Goal: Task Accomplishment & Management: Complete application form

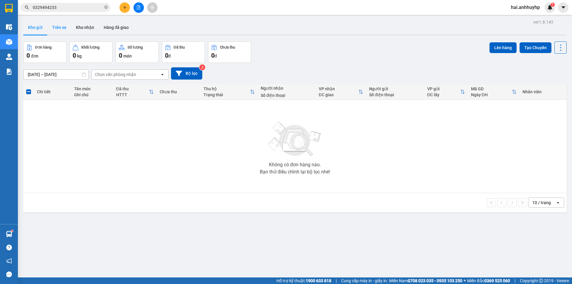
click at [58, 30] on button "Trên xe" at bounding box center [59, 27] width 24 height 14
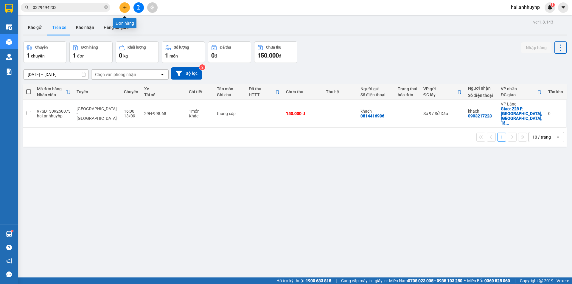
click at [124, 10] on button at bounding box center [125, 7] width 10 height 10
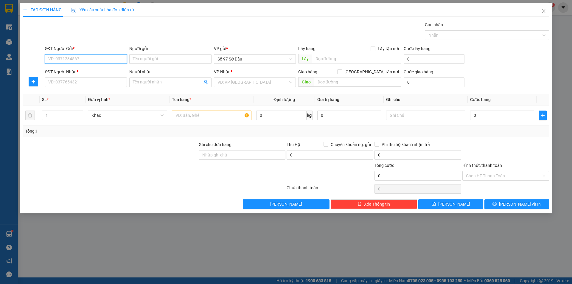
click at [86, 57] on input "SĐT Người Gửi *" at bounding box center [86, 59] width 82 height 10
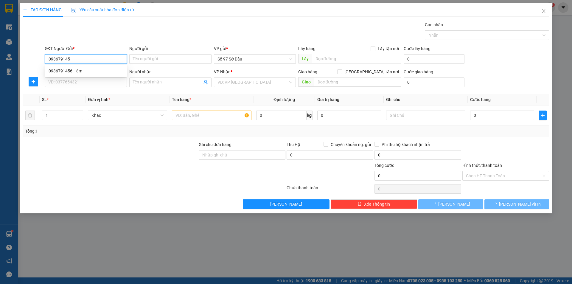
type input "0936791456"
click at [79, 74] on div "0936791456 - lâm" at bounding box center [86, 71] width 75 height 7
type input "lâm"
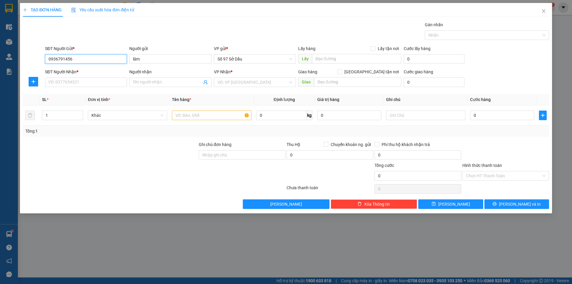
type input "0936791456"
click at [49, 88] on div "SĐT Người Nhận * VD: 0377654321" at bounding box center [86, 79] width 82 height 21
click at [55, 83] on input "SĐT Người Nhận *" at bounding box center [86, 83] width 82 height 10
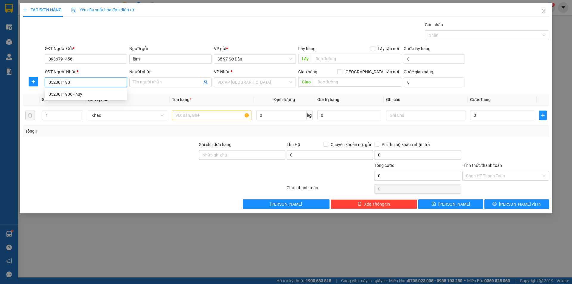
type input "0523011906"
click at [92, 96] on div "0523011906 - huy" at bounding box center [86, 94] width 75 height 7
type input "huy"
type input "0523011906"
click at [217, 116] on input "text" at bounding box center [211, 116] width 79 height 10
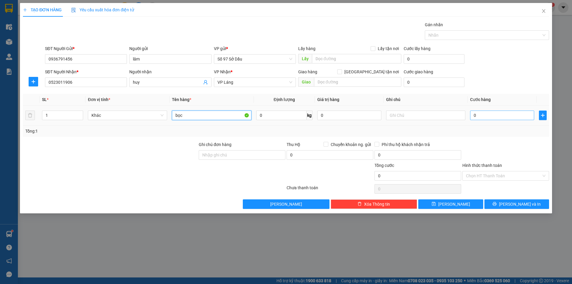
type input "bọc"
click at [500, 115] on input "0" at bounding box center [502, 116] width 64 height 10
type input "4"
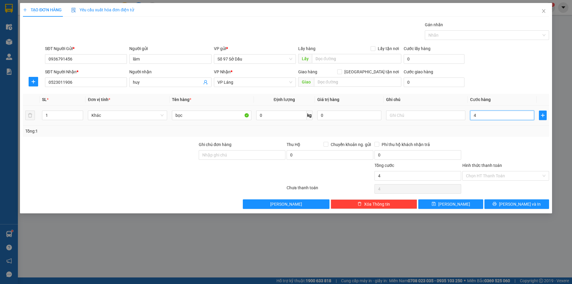
type input "40"
type input "400"
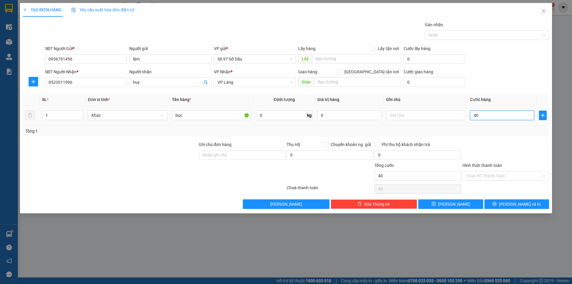
type input "400"
type input "4.000"
type input "40.000"
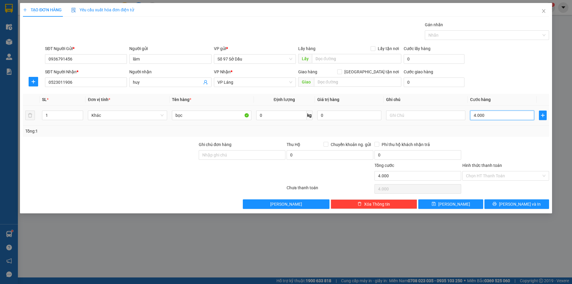
type input "40.000"
click at [504, 172] on input "Hình thức thanh toán" at bounding box center [503, 175] width 75 height 9
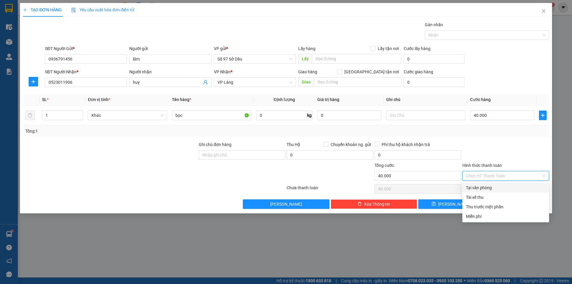
click at [503, 184] on div "Tại văn phòng" at bounding box center [506, 188] width 87 height 10
type input "0"
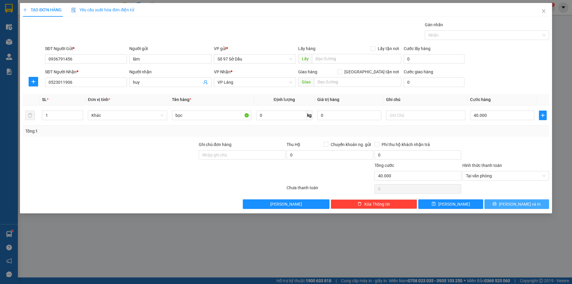
click at [503, 205] on button "[PERSON_NAME] và In" at bounding box center [517, 204] width 65 height 10
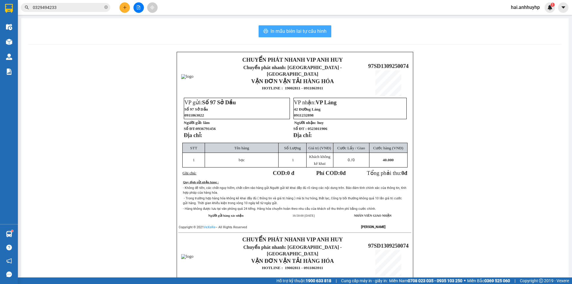
click at [285, 33] on span "In mẫu biên lai tự cấu hình" at bounding box center [299, 30] width 56 height 7
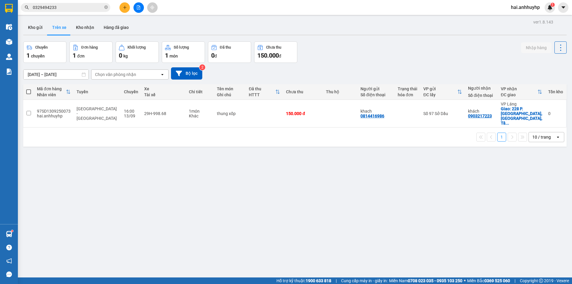
click at [29, 92] on span at bounding box center [28, 91] width 5 height 5
click at [29, 89] on input "checkbox" at bounding box center [29, 89] width 0 height 0
checkbox input "true"
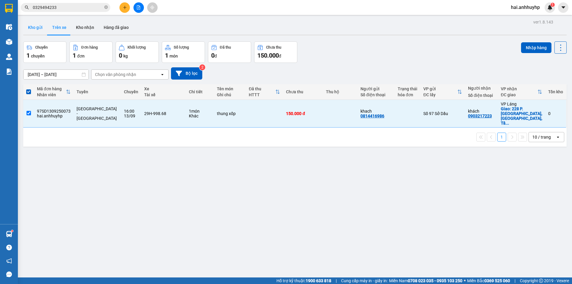
click at [37, 27] on button "Kho gửi" at bounding box center [35, 27] width 24 height 14
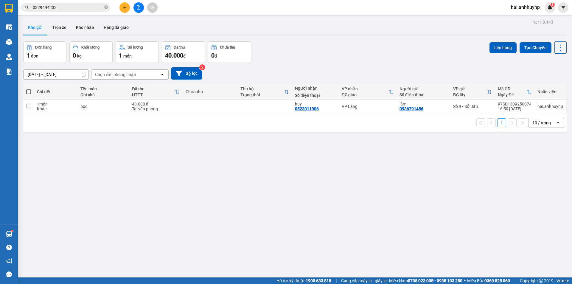
click at [30, 91] on span at bounding box center [28, 91] width 5 height 5
click at [29, 89] on input "checkbox" at bounding box center [29, 89] width 0 height 0
checkbox input "true"
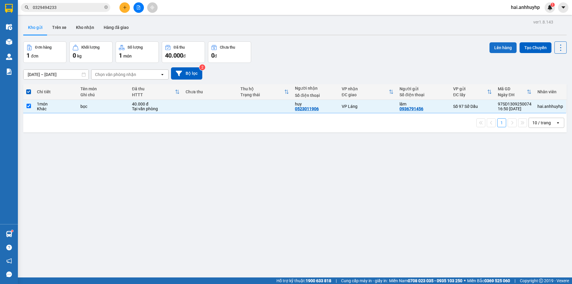
click at [497, 42] on button "Lên hàng" at bounding box center [503, 47] width 27 height 11
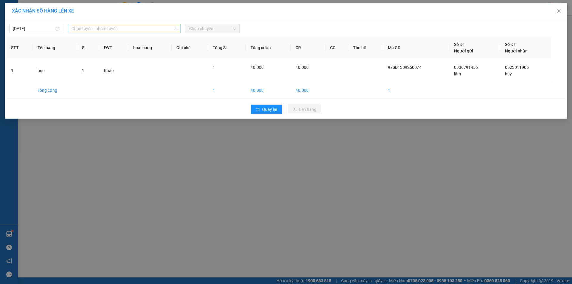
click at [111, 32] on span "Chọn tuyến - nhóm tuyến" at bounding box center [125, 28] width 106 height 9
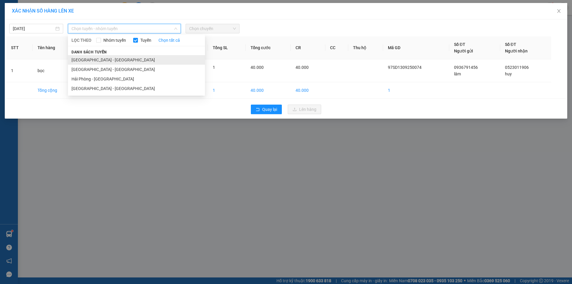
click at [100, 56] on li "[GEOGRAPHIC_DATA] - [GEOGRAPHIC_DATA]" at bounding box center [136, 60] width 137 height 10
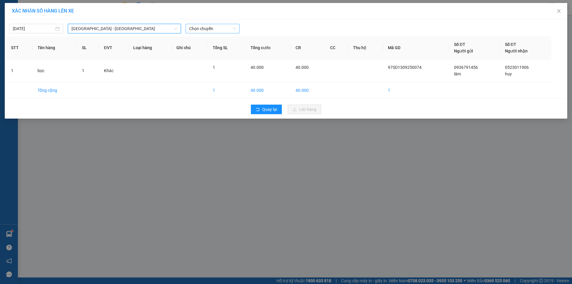
click at [204, 26] on span "Chọn chuyến" at bounding box center [212, 28] width 47 height 9
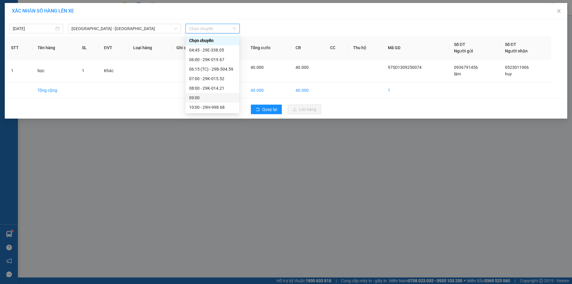
scroll to position [114, 0]
click at [202, 77] on div "18:00 - 29E-338.05" at bounding box center [212, 78] width 47 height 7
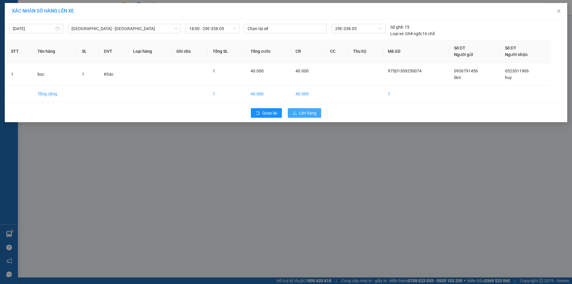
click at [292, 113] on button "Lên hàng" at bounding box center [304, 113] width 33 height 10
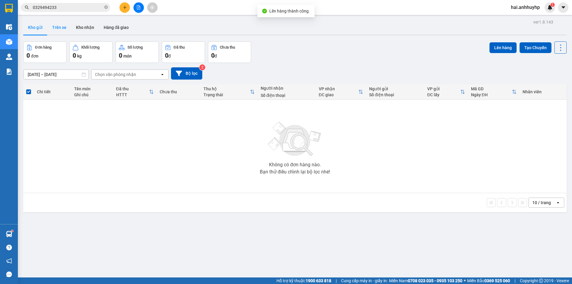
click at [58, 25] on button "Trên xe" at bounding box center [59, 27] width 24 height 14
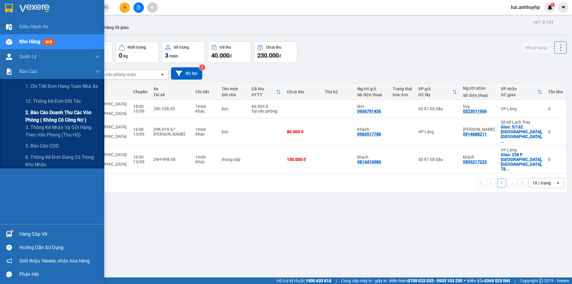
click at [60, 111] on span "2. Báo cáo doanh thu các văn phòng ( không có công nợ )" at bounding box center [62, 116] width 75 height 15
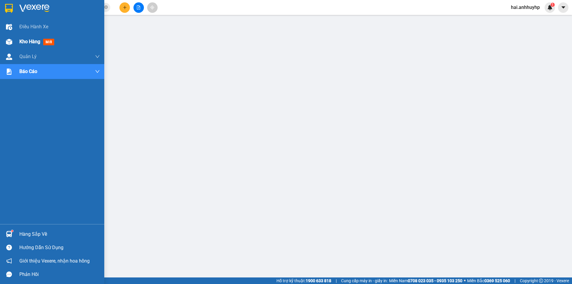
click at [22, 44] on span "Kho hàng" at bounding box center [29, 42] width 21 height 6
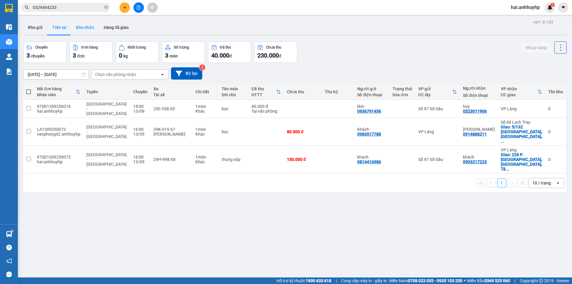
click at [82, 27] on button "Kho nhận" at bounding box center [85, 27] width 28 height 14
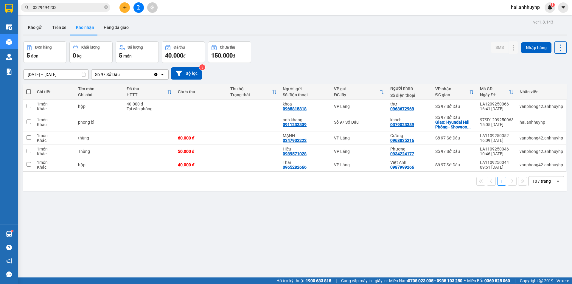
click at [126, 74] on div "Số 97 Sở Dầu" at bounding box center [123, 75] width 62 height 10
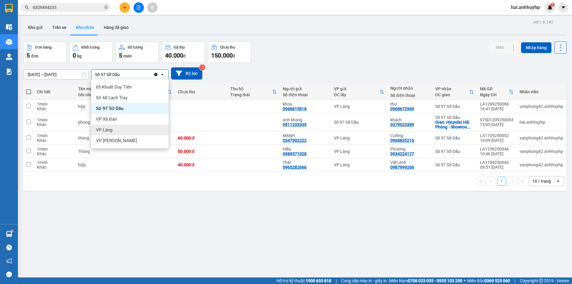
click at [112, 133] on div "VP Láng" at bounding box center [130, 130] width 78 height 11
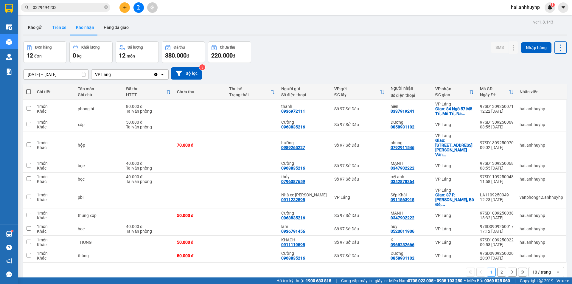
click at [56, 26] on button "Trên xe" at bounding box center [59, 27] width 24 height 14
type input "[DATE] – [DATE]"
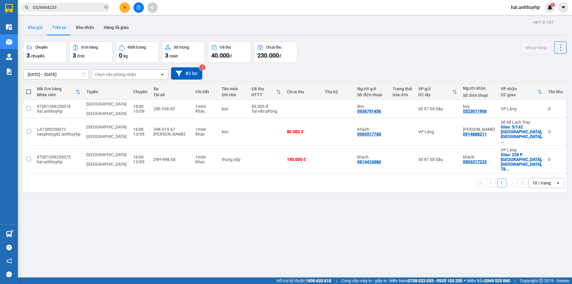
click at [44, 30] on button "Kho gửi" at bounding box center [35, 27] width 24 height 14
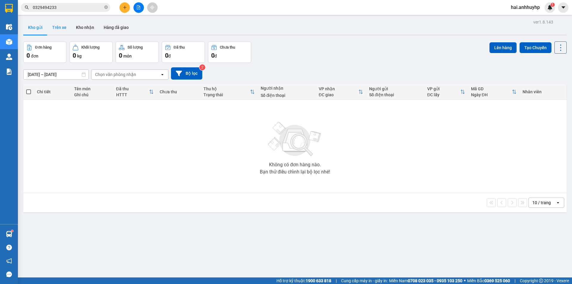
click at [58, 31] on button "Trên xe" at bounding box center [59, 27] width 24 height 14
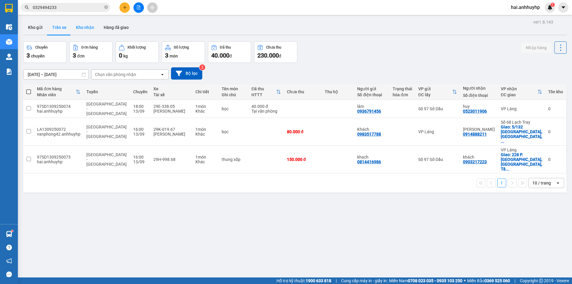
click at [81, 28] on button "Kho nhận" at bounding box center [85, 27] width 28 height 14
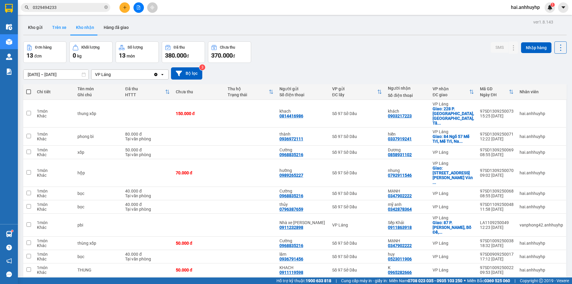
click at [58, 29] on button "Trên xe" at bounding box center [59, 27] width 24 height 14
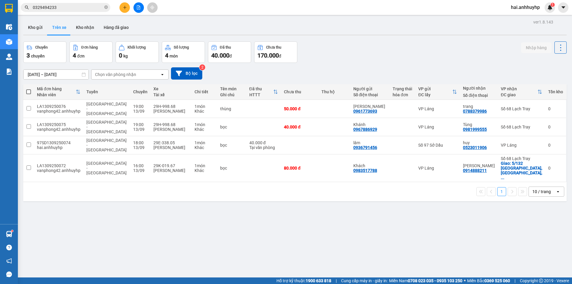
click at [128, 75] on div "Chọn văn phòng nhận" at bounding box center [115, 75] width 41 height 6
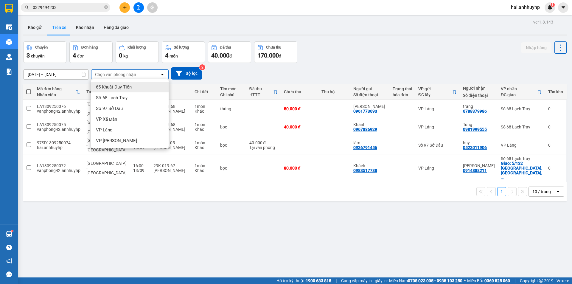
click at [165, 32] on div "Kho gửi Trên xe Kho nhận Hàng đã giao" at bounding box center [295, 28] width 544 height 16
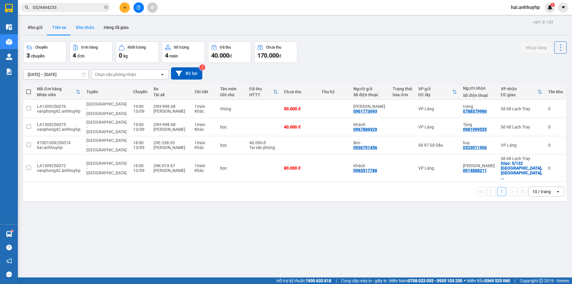
click at [83, 29] on button "Kho nhận" at bounding box center [85, 27] width 28 height 14
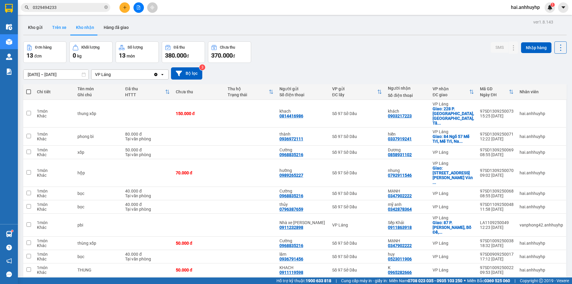
drag, startPoint x: 67, startPoint y: 29, endPoint x: 68, endPoint y: 33, distance: 4.0
click at [67, 29] on button "Trên xe" at bounding box center [59, 27] width 24 height 14
type input "[DATE] – [DATE]"
